Goal: Information Seeking & Learning: Learn about a topic

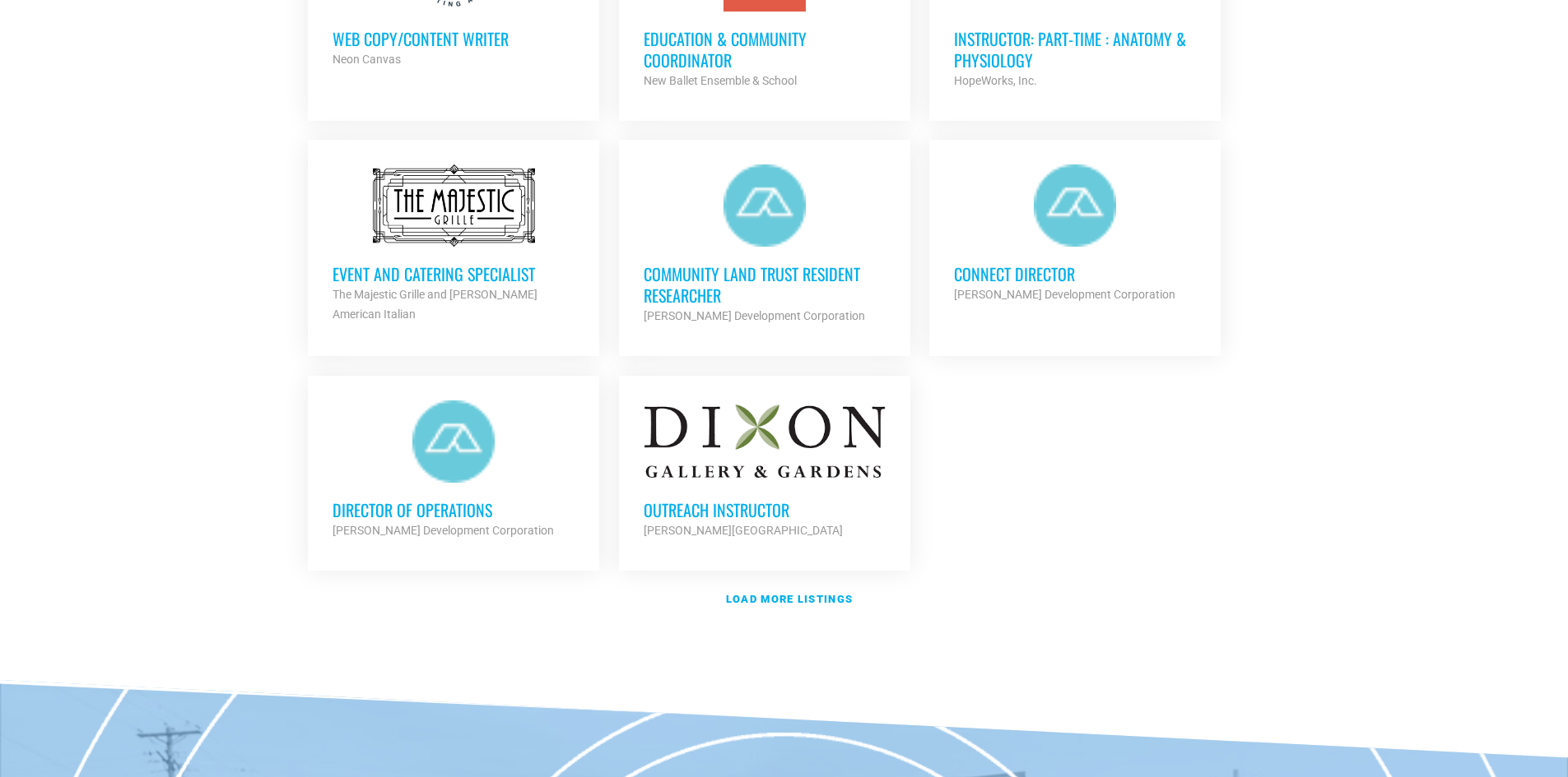
scroll to position [1810, 0]
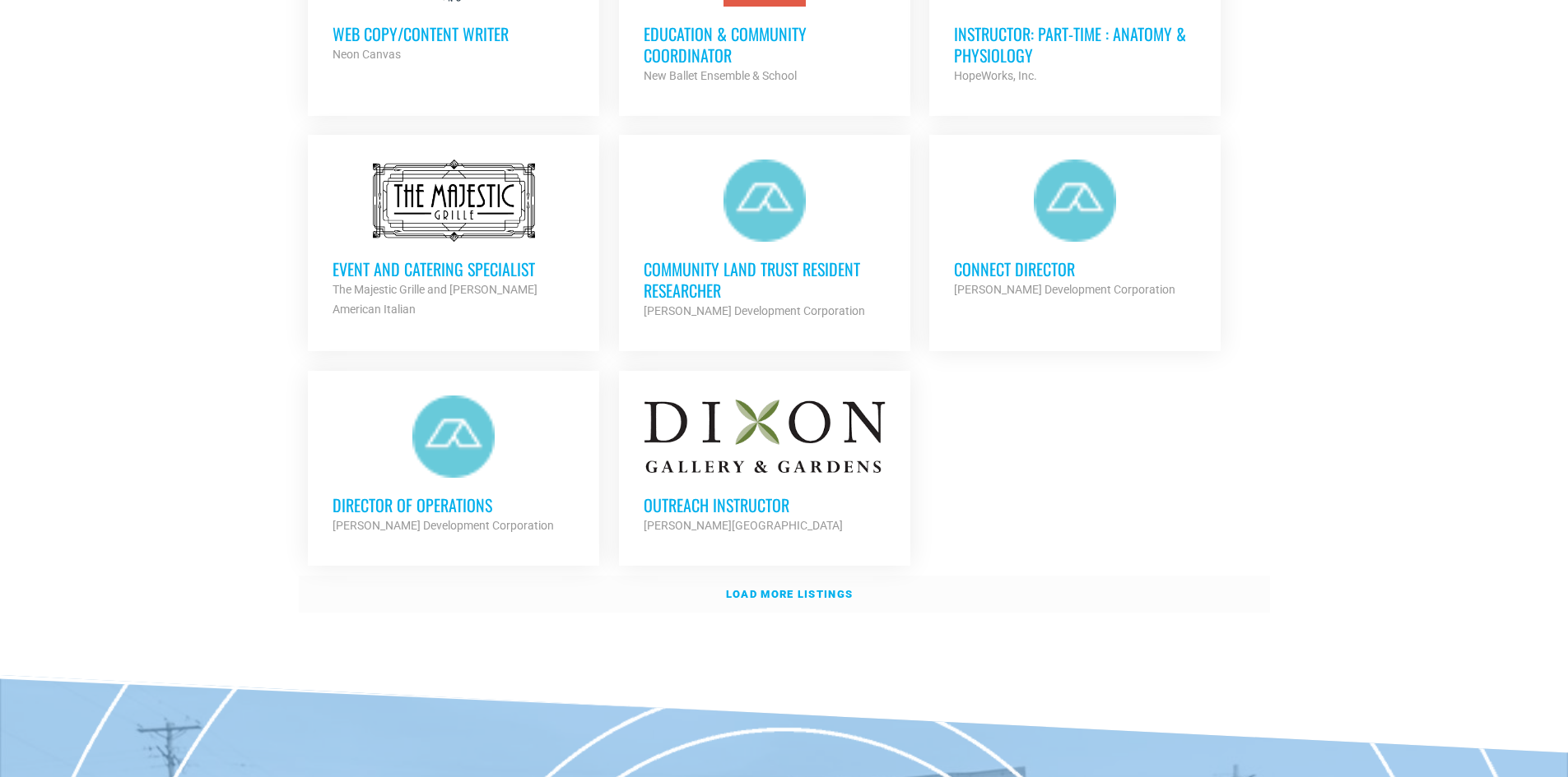
click at [807, 591] on strong "Load more listings" at bounding box center [790, 594] width 127 height 12
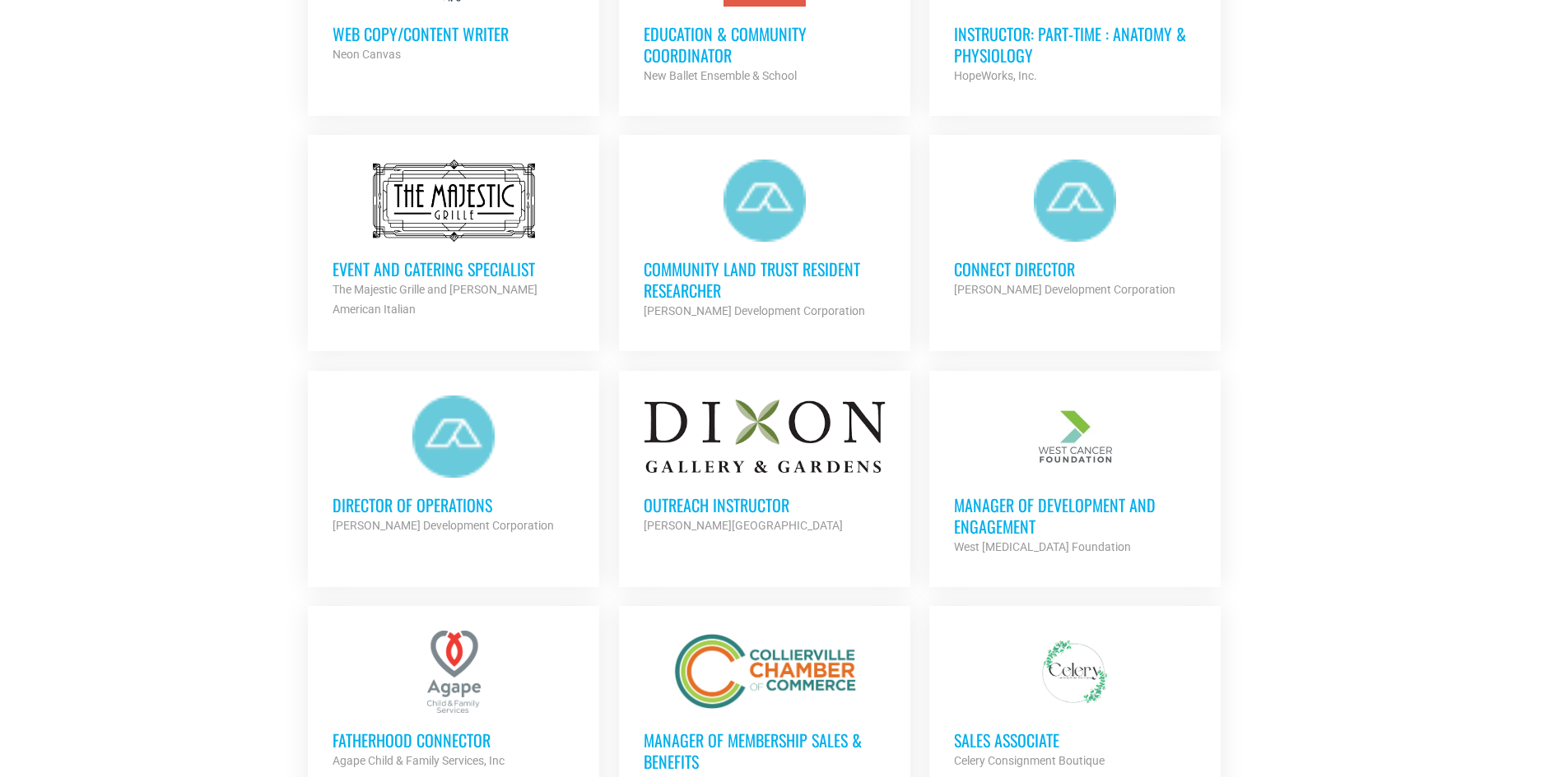
click at [447, 502] on h3 "Director of Operations" at bounding box center [453, 505] width 242 height 22
click at [709, 271] on h3 "Community Land Trust Resident Researcher" at bounding box center [764, 279] width 242 height 42
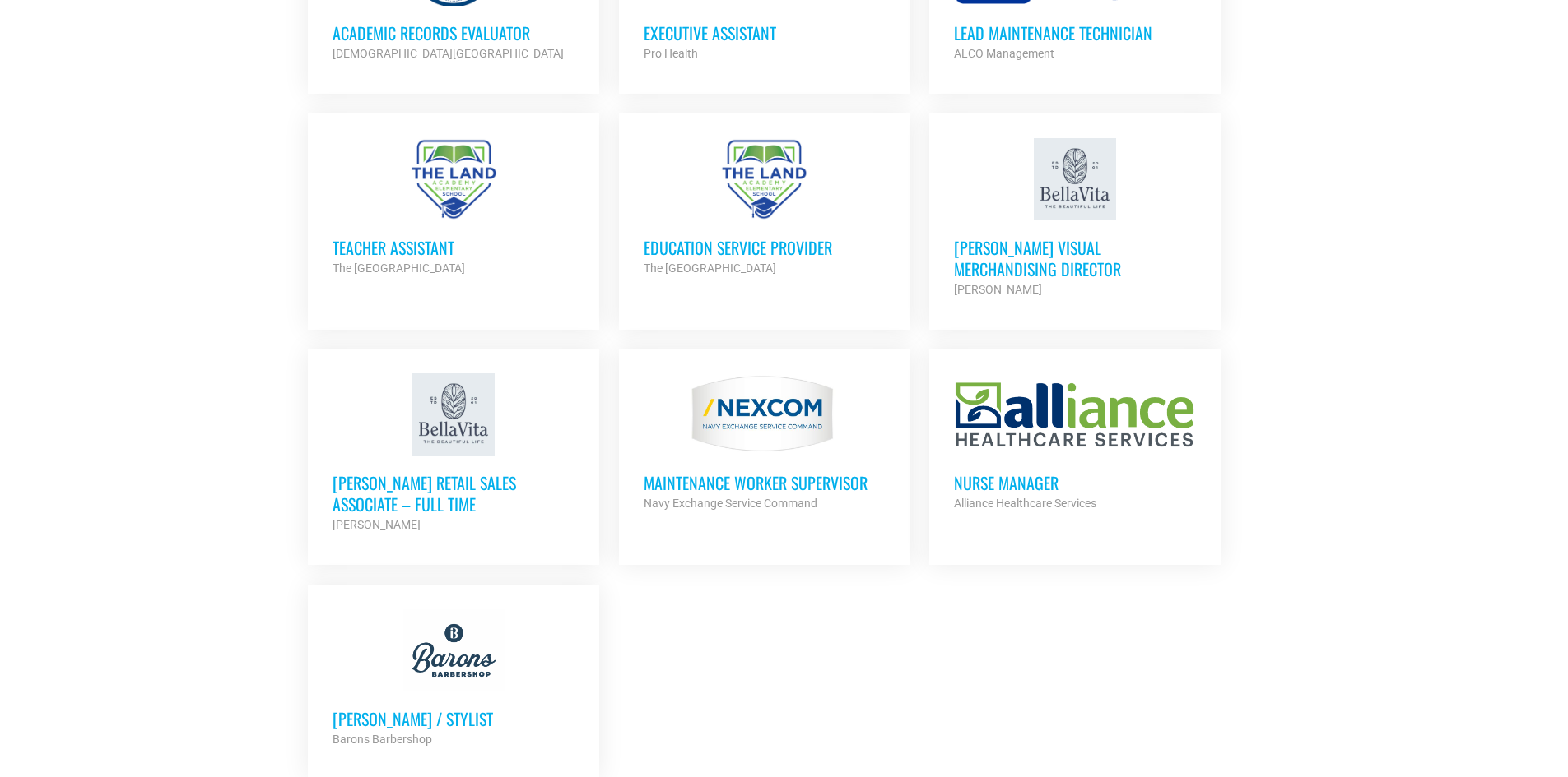
scroll to position [3372, 0]
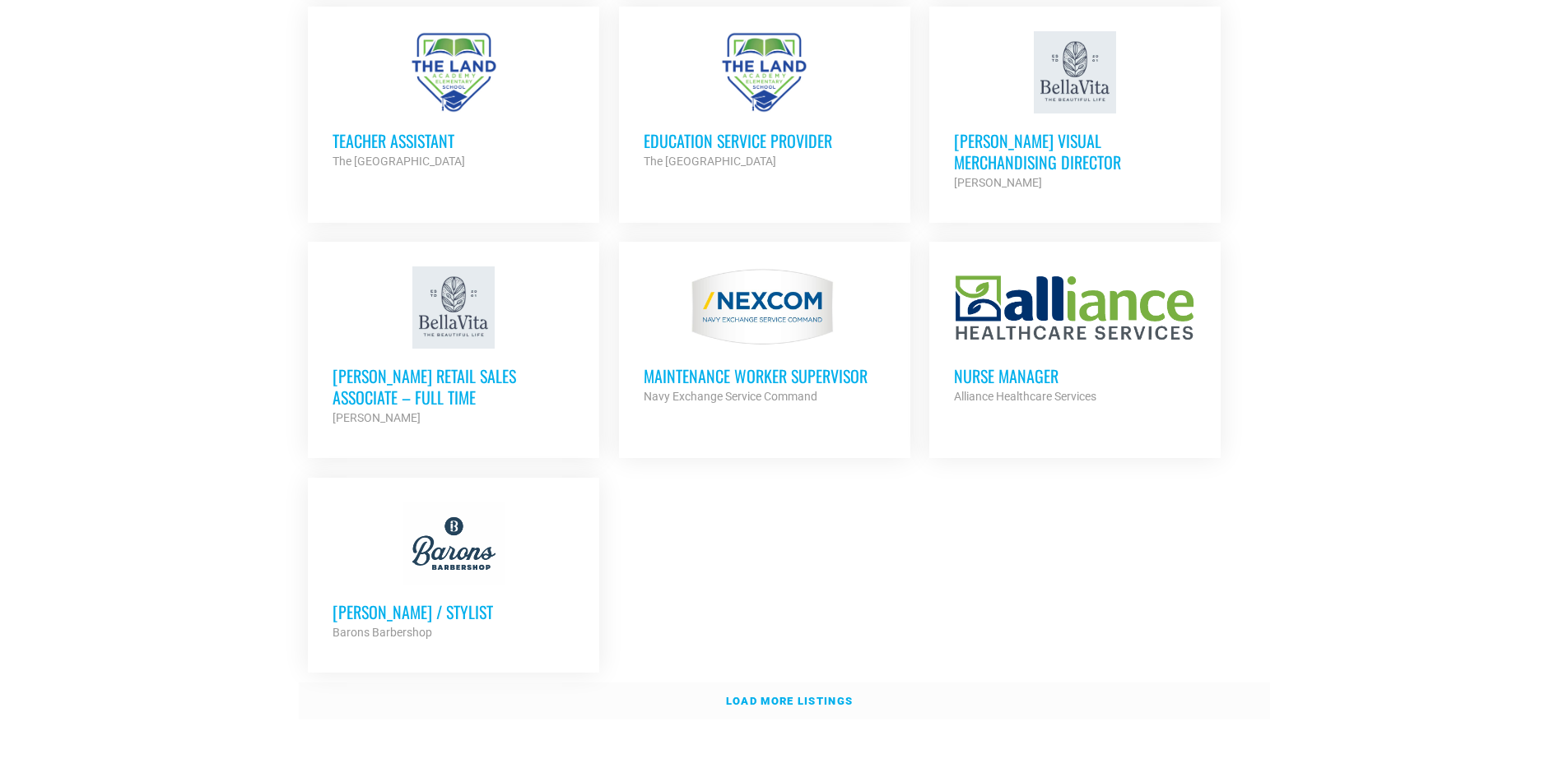
click at [758, 695] on strong "Load more listings" at bounding box center [790, 702] width 127 height 12
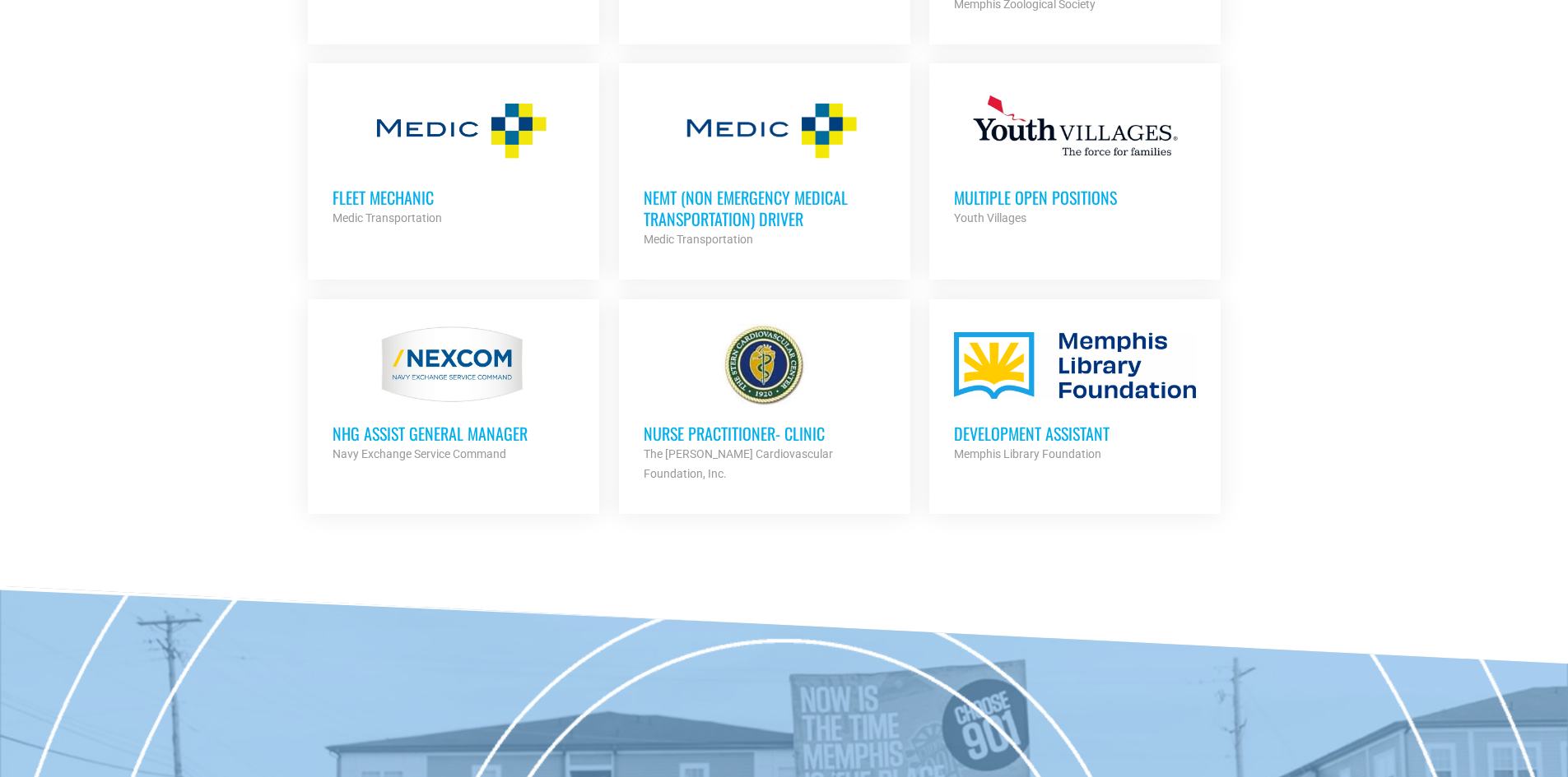
scroll to position [4031, 0]
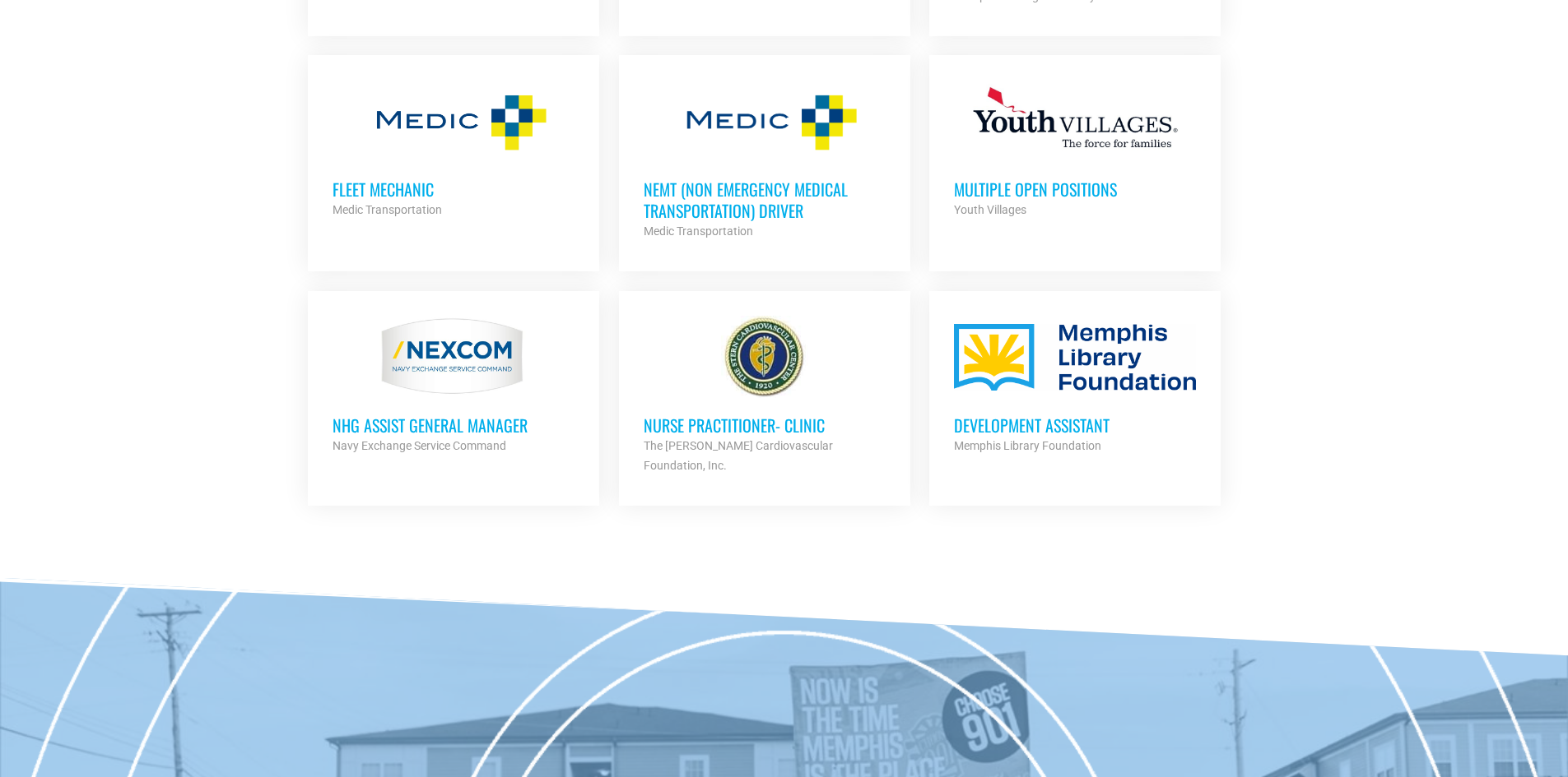
click at [367, 415] on h3 "NHG ASSIST GENERAL MANAGER" at bounding box center [453, 425] width 242 height 22
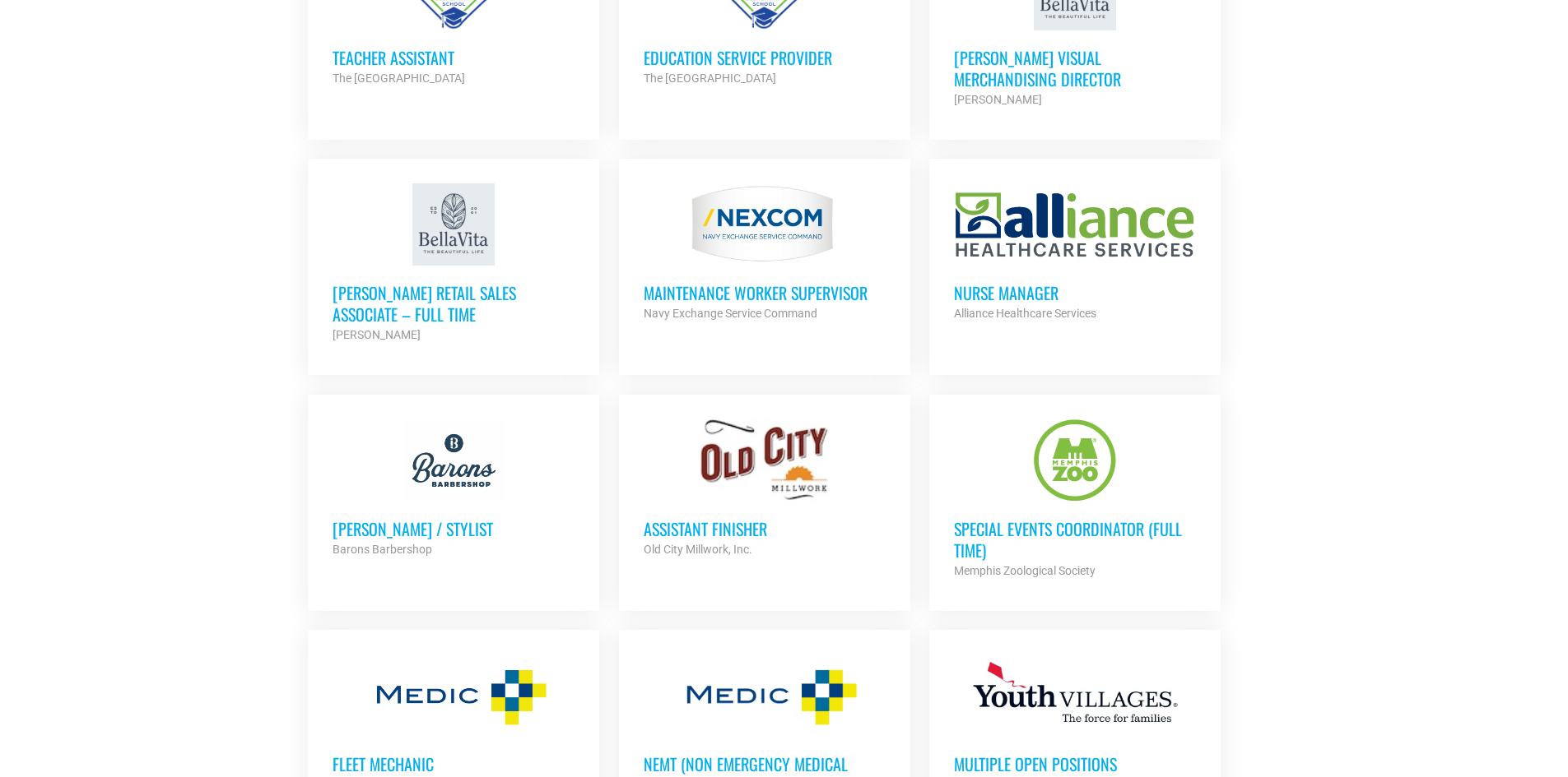
scroll to position [3455, 0]
